Goal: Information Seeking & Learning: Learn about a topic

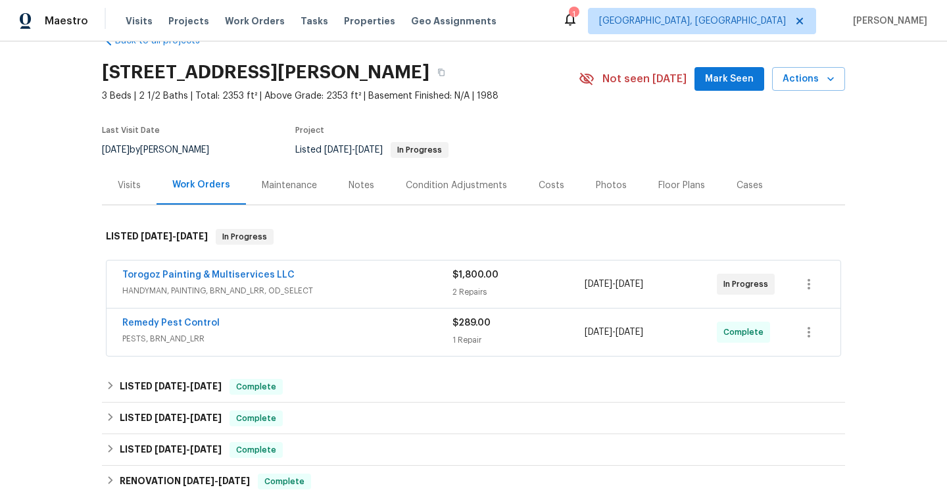
scroll to position [37, 0]
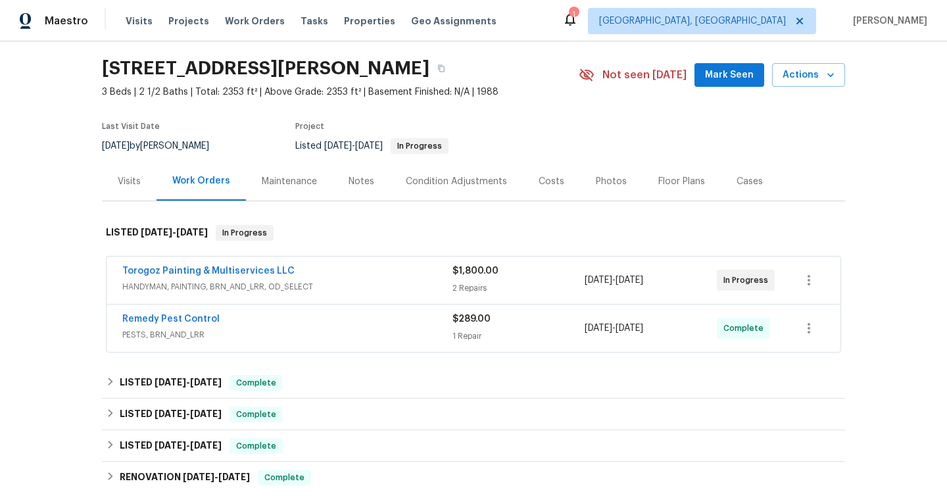
click at [266, 337] on span "PESTS, BRN_AND_LRR" at bounding box center [287, 334] width 330 height 13
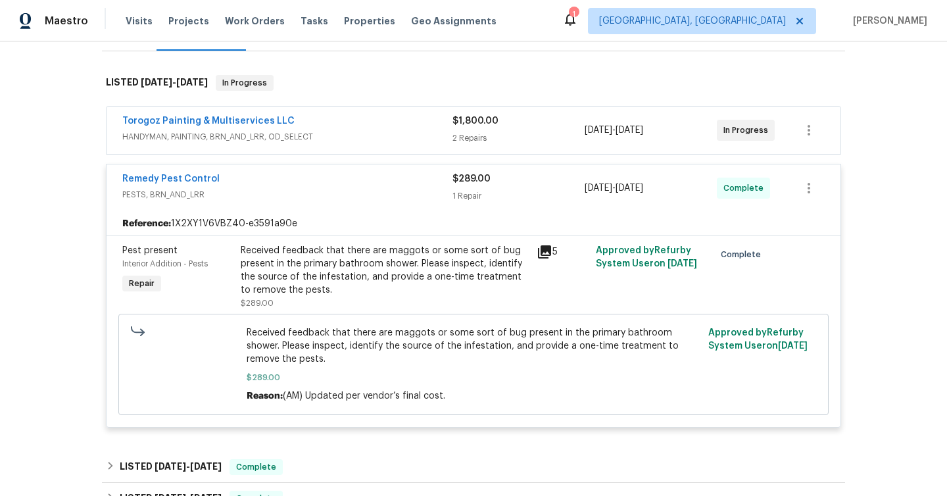
scroll to position [295, 0]
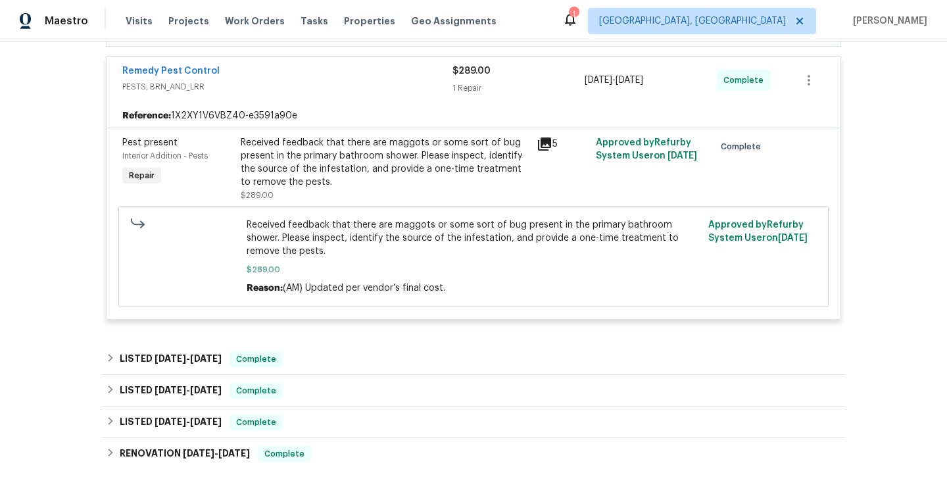
click at [550, 139] on icon at bounding box center [544, 143] width 13 height 13
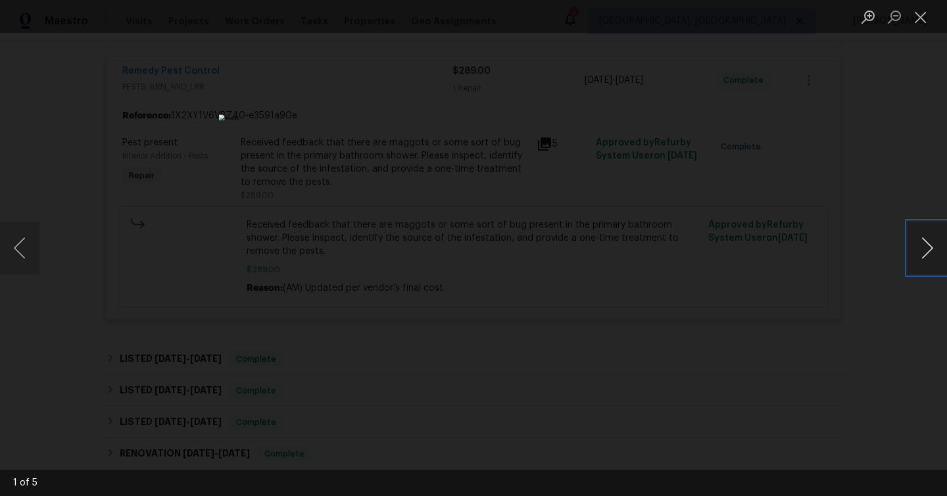
click at [926, 262] on button "Next image" at bounding box center [926, 248] width 39 height 53
click at [927, 262] on button "Next image" at bounding box center [926, 248] width 39 height 53
click at [884, 201] on div "Lightbox" at bounding box center [473, 248] width 947 height 496
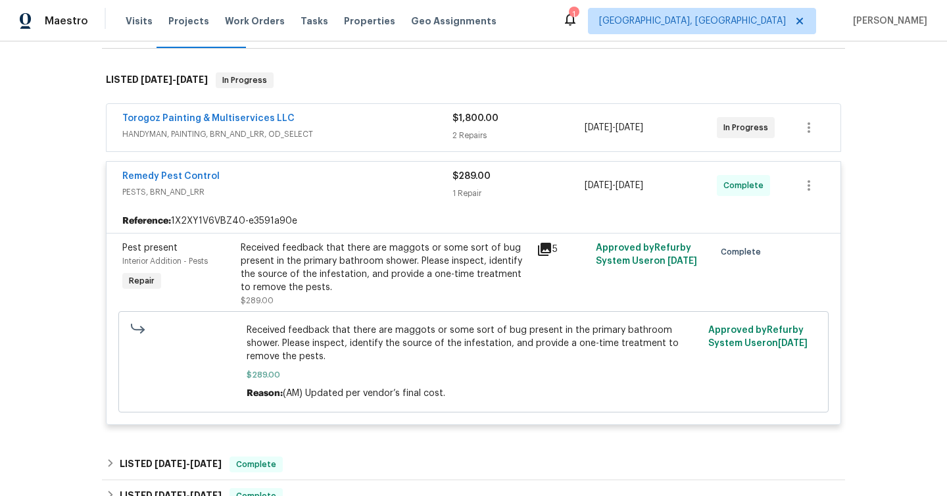
scroll to position [157, 0]
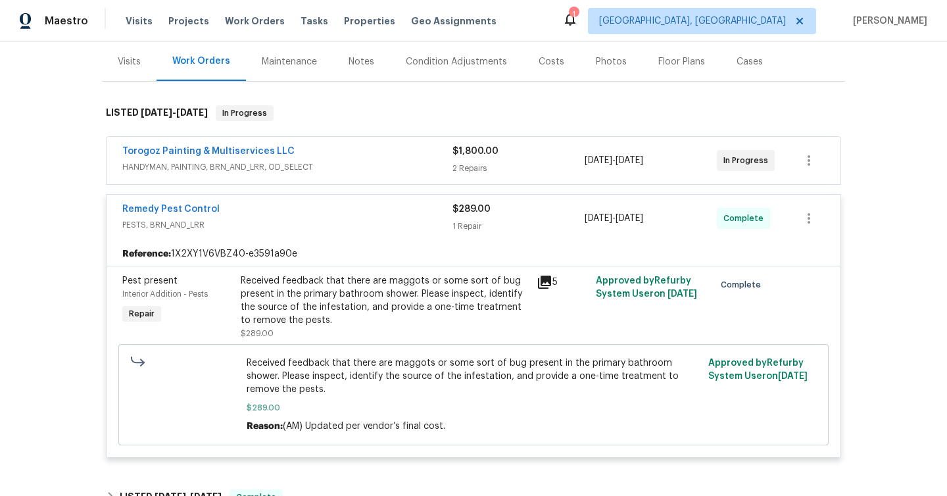
click at [448, 146] on div "Torogoz Painting & Multiservices LLC" at bounding box center [287, 153] width 330 height 16
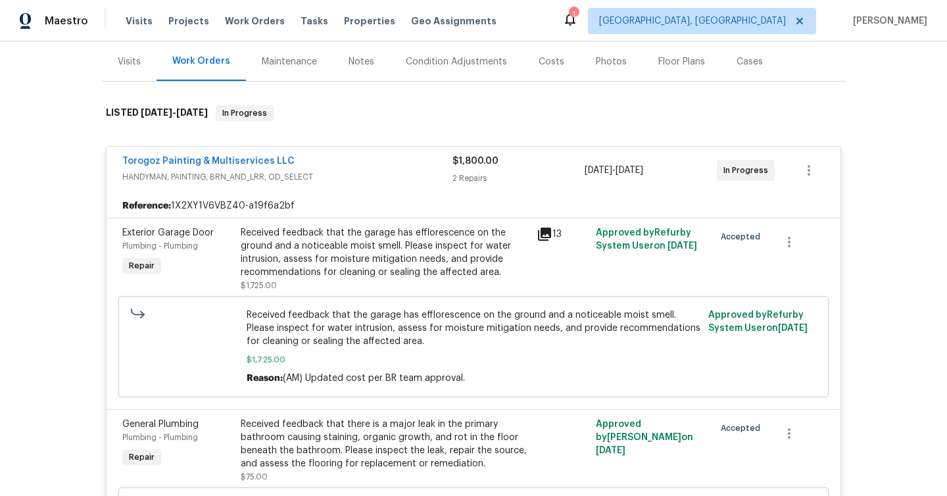
click at [560, 226] on div "13" at bounding box center [562, 234] width 51 height 16
click at [548, 236] on icon at bounding box center [545, 234] width 16 height 16
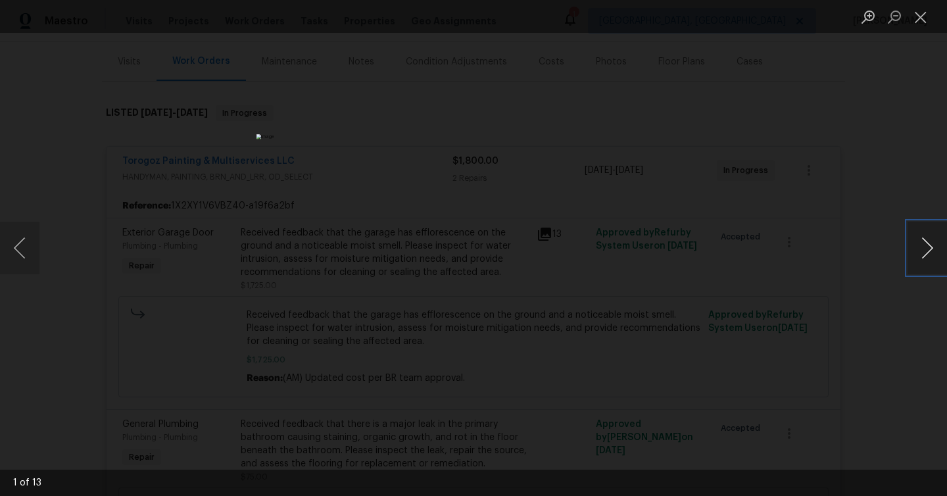
click at [923, 243] on button "Next image" at bounding box center [926, 248] width 39 height 53
click at [924, 243] on button "Next image" at bounding box center [926, 248] width 39 height 53
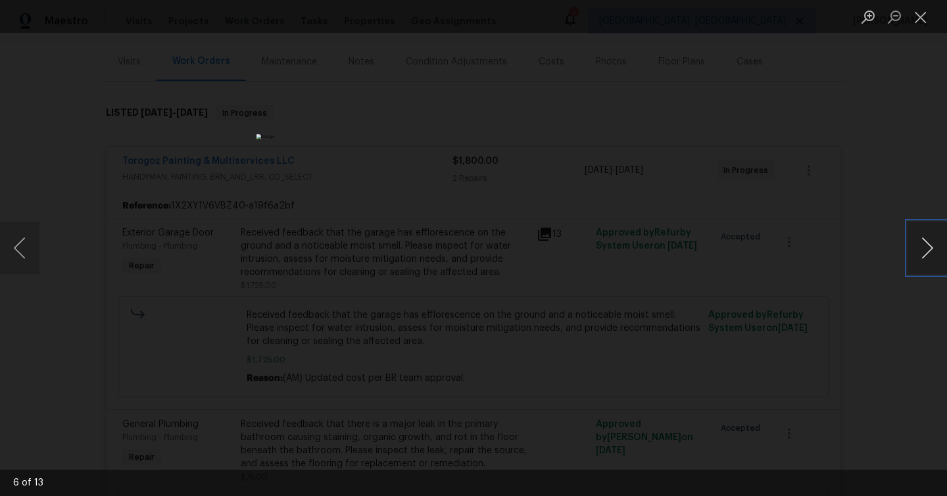
click at [924, 243] on button "Next image" at bounding box center [926, 248] width 39 height 53
click at [925, 243] on button "Next image" at bounding box center [926, 248] width 39 height 53
click at [924, 243] on button "Next image" at bounding box center [926, 248] width 39 height 53
click at [925, 243] on button "Next image" at bounding box center [926, 248] width 39 height 53
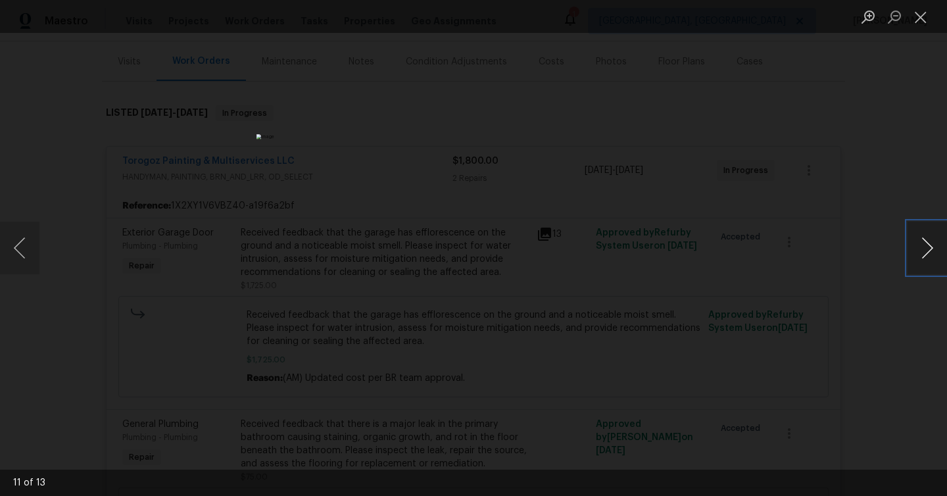
click at [926, 243] on button "Next image" at bounding box center [926, 248] width 39 height 53
click at [874, 243] on div "Lightbox" at bounding box center [473, 248] width 947 height 496
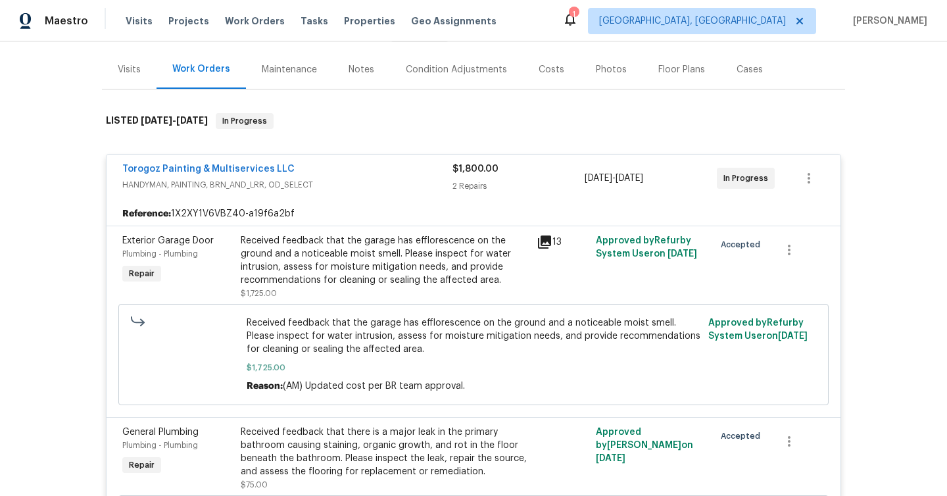
scroll to position [18, 0]
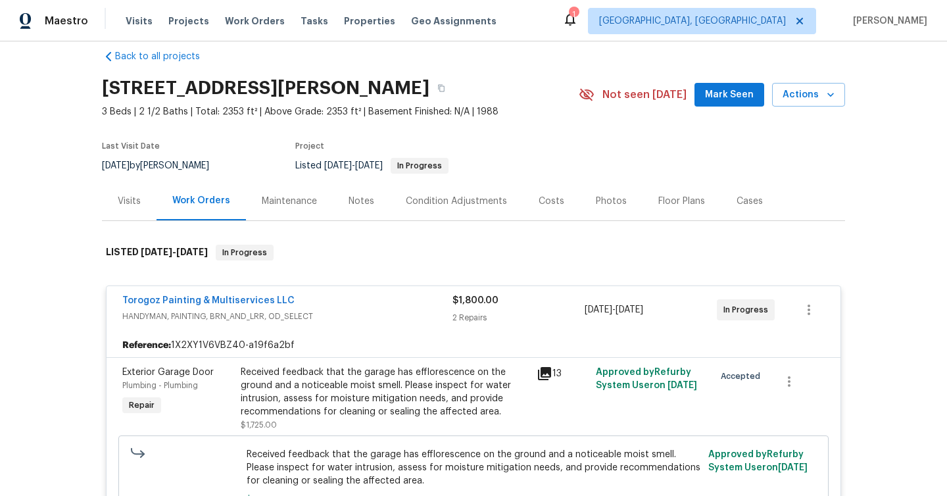
click at [127, 205] on div "Visits" at bounding box center [129, 201] width 23 height 13
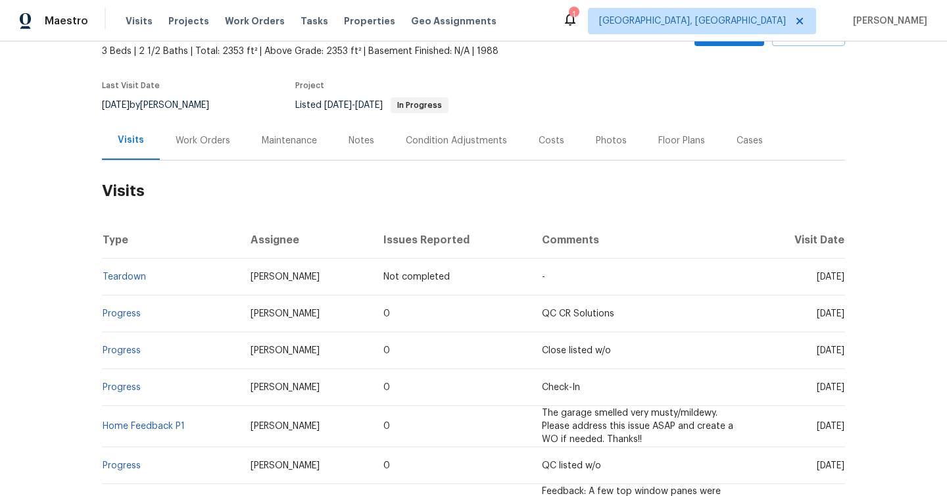
scroll to position [97, 0]
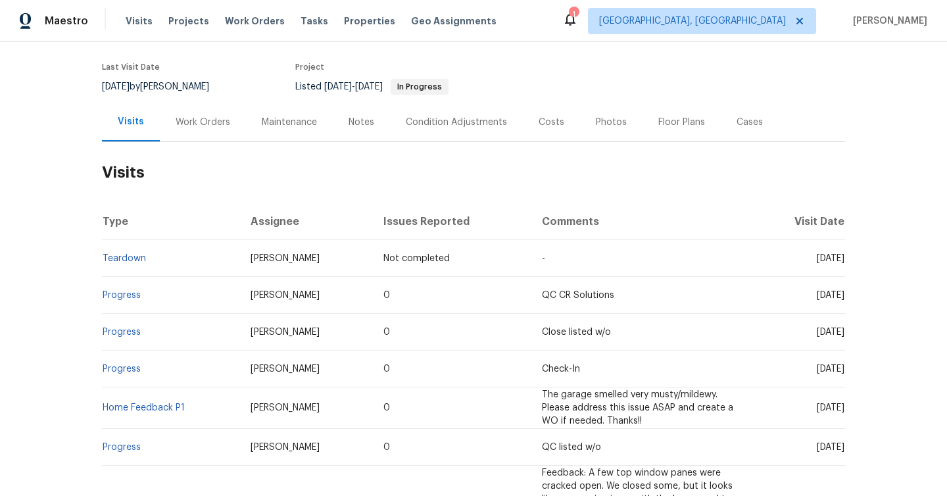
click at [206, 126] on div "Work Orders" at bounding box center [203, 122] width 55 height 13
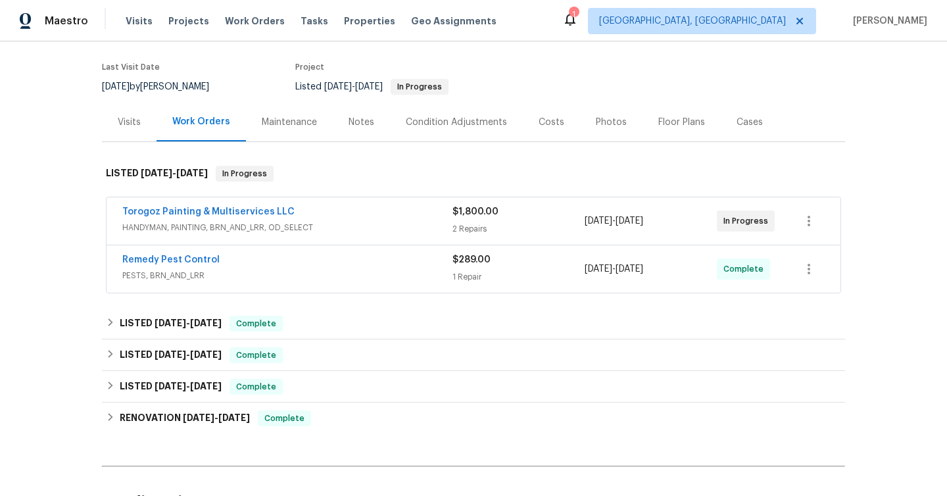
scroll to position [116, 0]
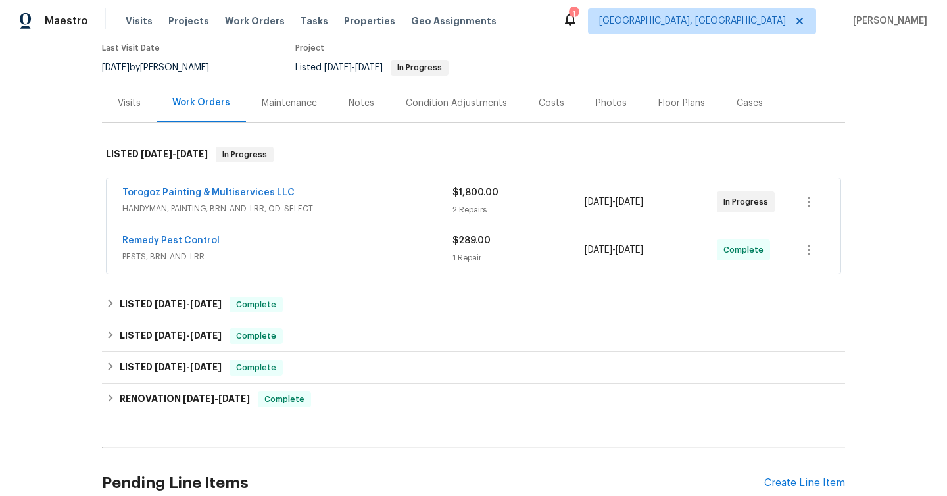
click at [297, 91] on div "Maintenance" at bounding box center [289, 103] width 87 height 39
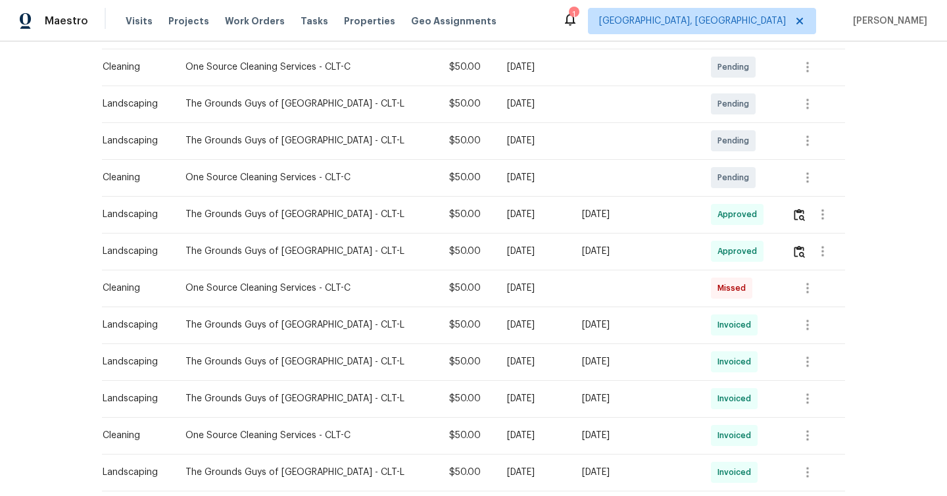
scroll to position [277, 0]
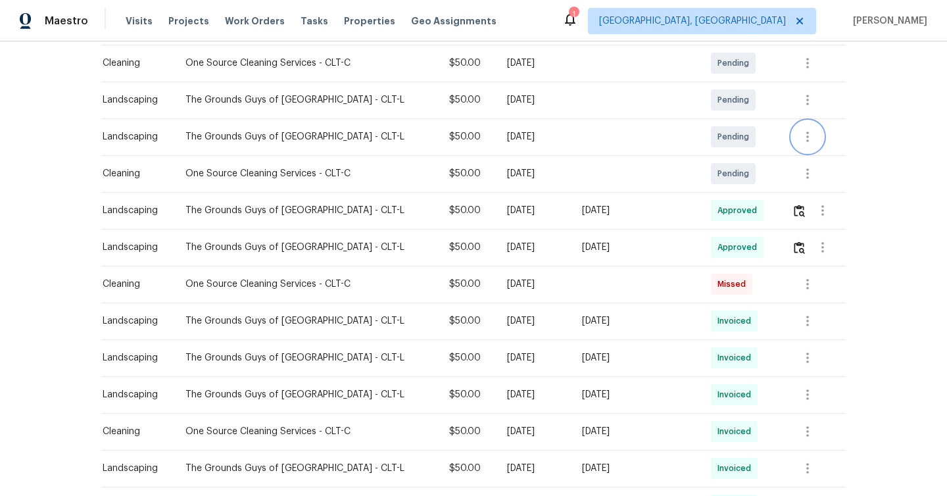
click at [808, 135] on icon "button" at bounding box center [808, 137] width 16 height 16
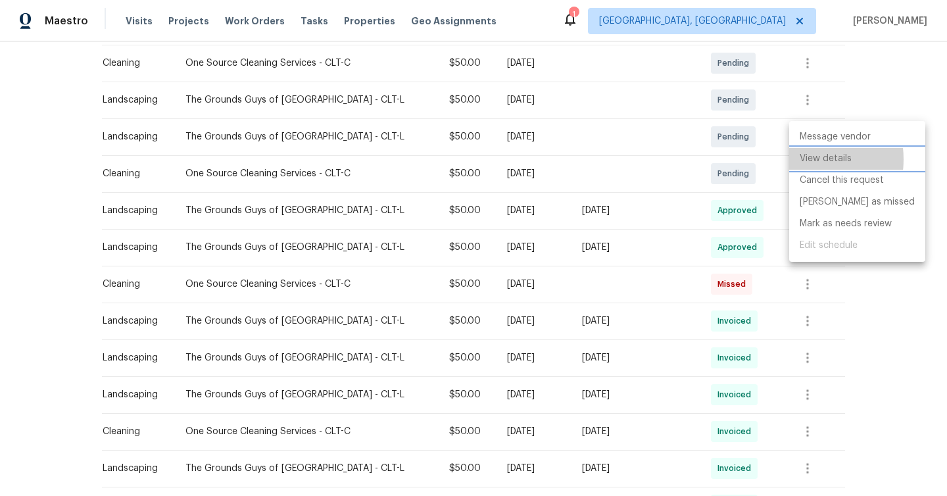
click at [804, 159] on li "View details" at bounding box center [857, 159] width 136 height 22
